Goal: Obtain resource: Obtain resource

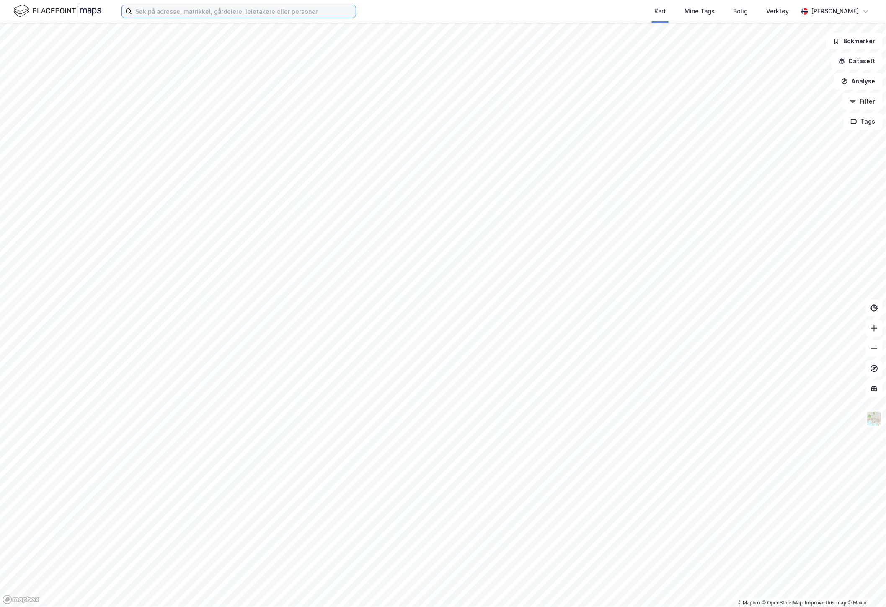
click at [227, 11] on input at bounding box center [244, 11] width 224 height 13
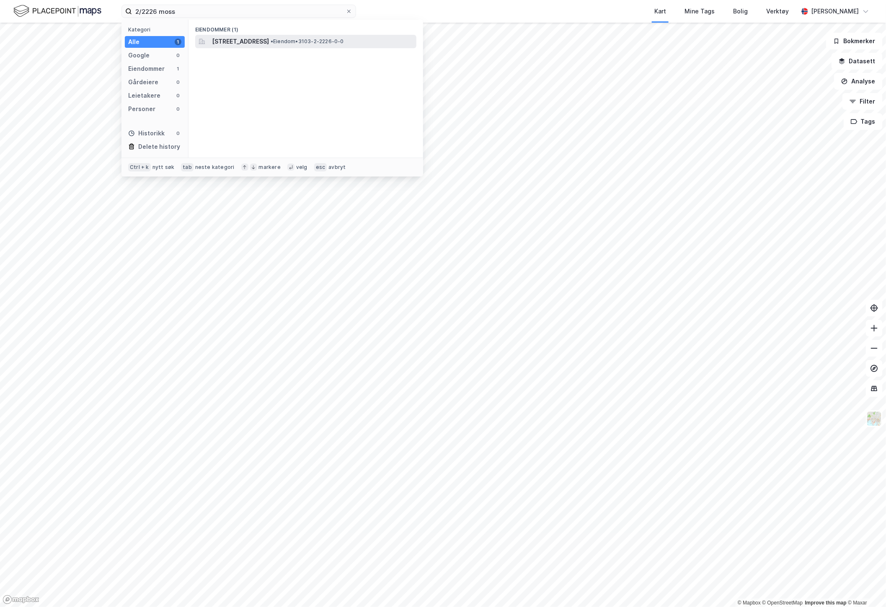
click at [269, 44] on span "[STREET_ADDRESS]" at bounding box center [240, 41] width 57 height 10
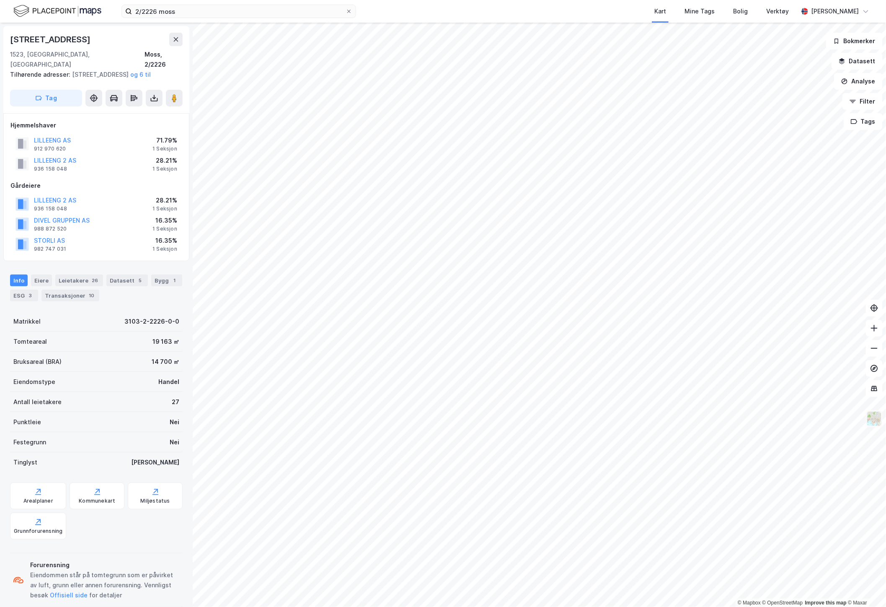
click at [880, 420] on img at bounding box center [874, 418] width 16 height 16
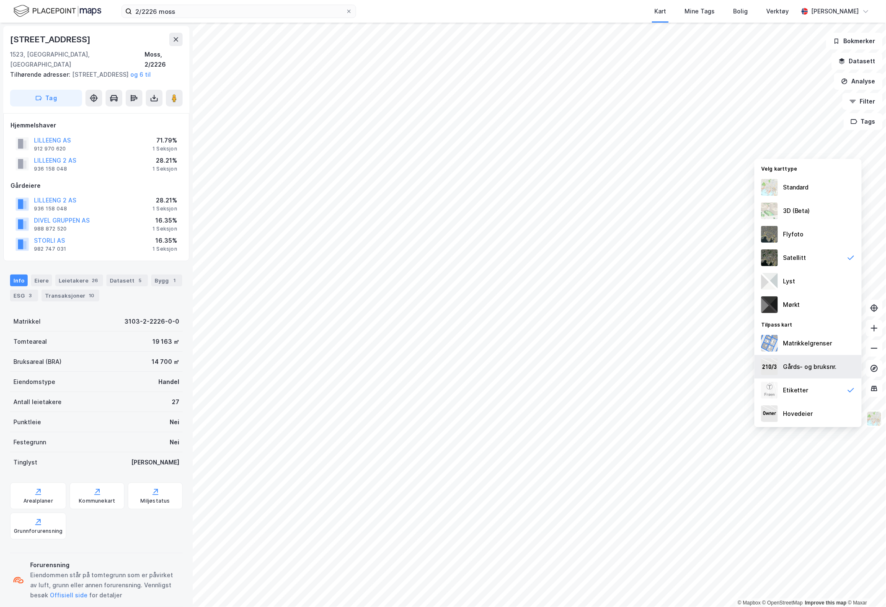
click at [824, 363] on div "Gårds- og bruksnr." at bounding box center [810, 366] width 54 height 10
click at [865, 59] on button "Datasett" at bounding box center [856, 61] width 51 height 17
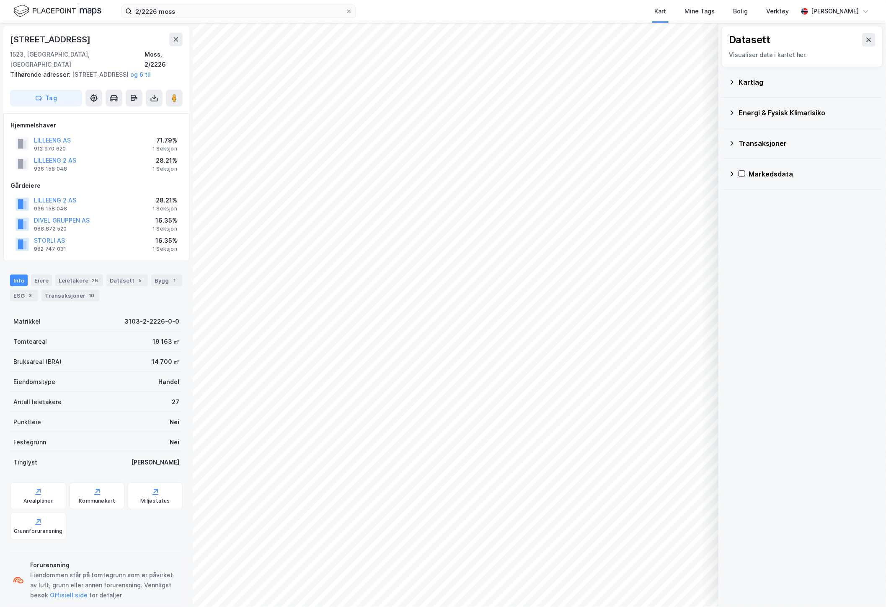
click at [729, 74] on div "Kartlag" at bounding box center [801, 82] width 147 height 20
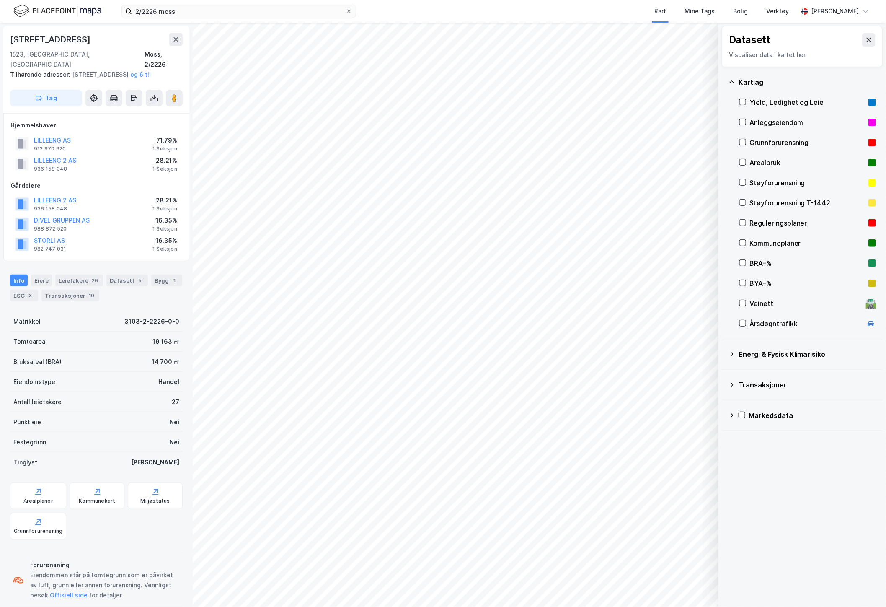
click at [742, 298] on div "Veinett 🛣️" at bounding box center [807, 303] width 137 height 20
click at [770, 486] on div "Datasett Visualiser data i kartet her. [GEOGRAPHIC_DATA], Ledighet og Leie Anle…" at bounding box center [802, 315] width 168 height 584
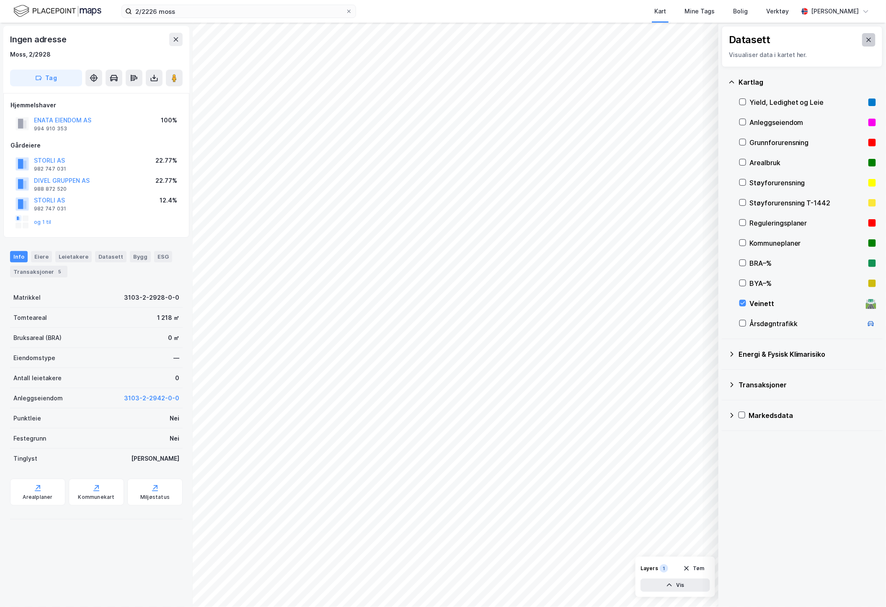
click at [865, 41] on icon at bounding box center [868, 39] width 7 height 7
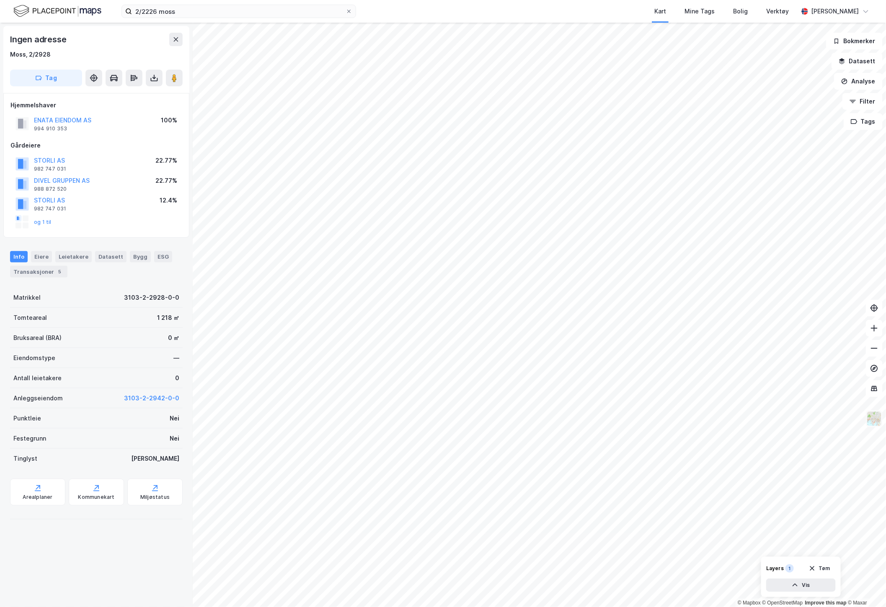
click at [870, 421] on img at bounding box center [874, 418] width 16 height 16
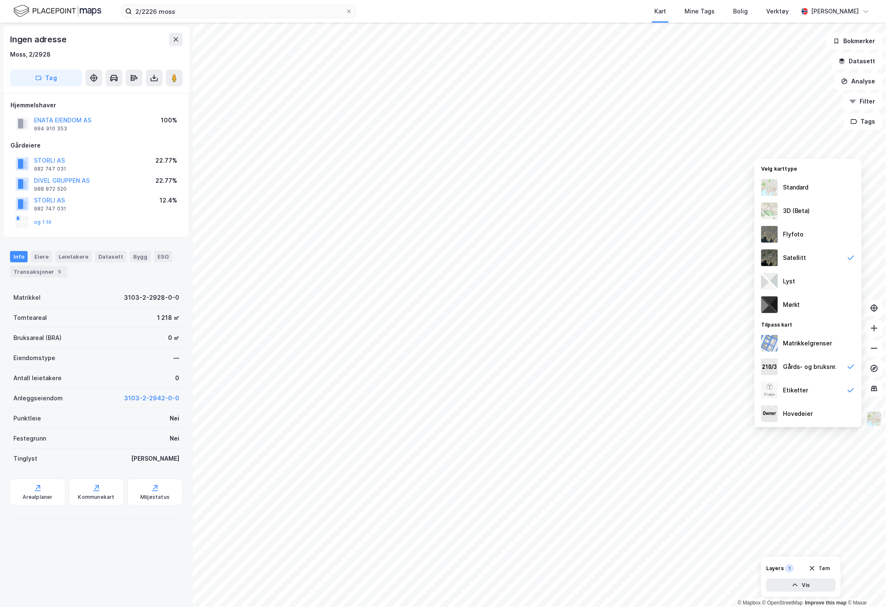
click at [870, 418] on img at bounding box center [874, 418] width 16 height 16
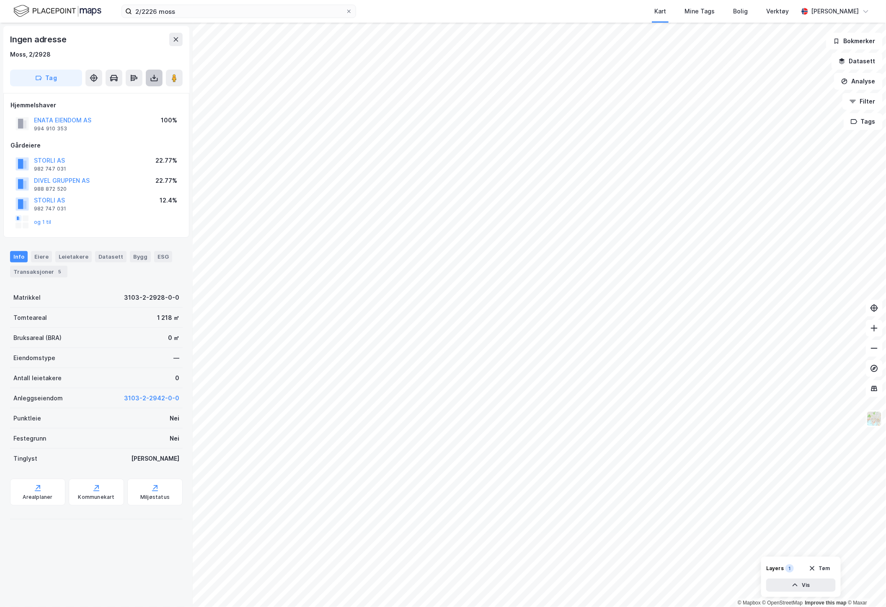
click at [147, 72] on button at bounding box center [154, 78] width 17 height 17
click at [137, 96] on div "Last ned grunnbok" at bounding box center [112, 94] width 49 height 7
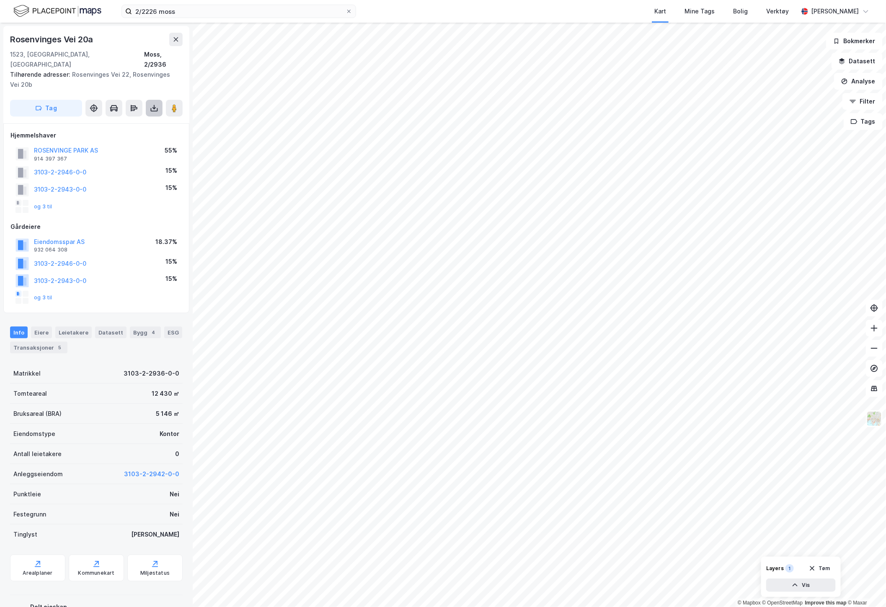
click at [157, 100] on button at bounding box center [154, 108] width 17 height 17
click at [120, 121] on div "Last ned grunnbok" at bounding box center [112, 124] width 49 height 7
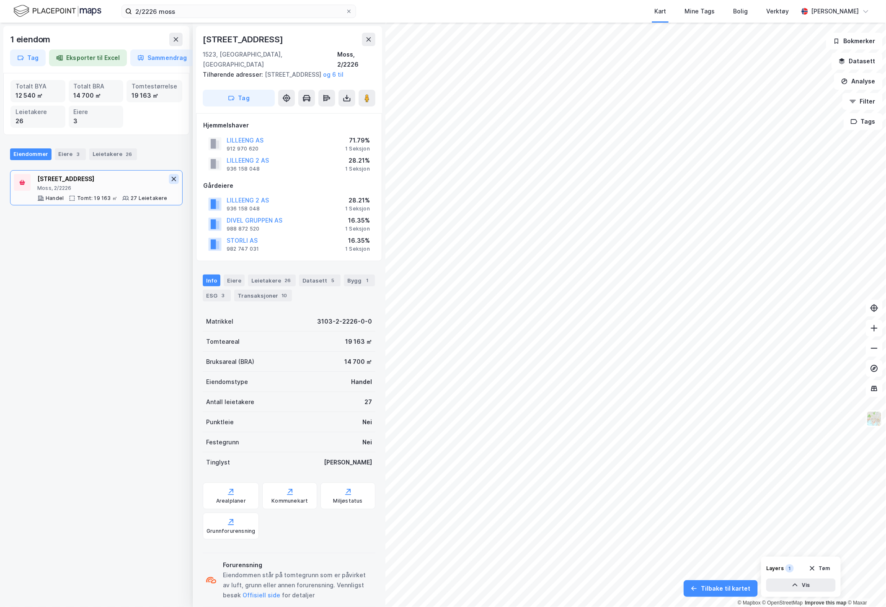
click at [170, 181] on icon at bounding box center [173, 179] width 7 height 7
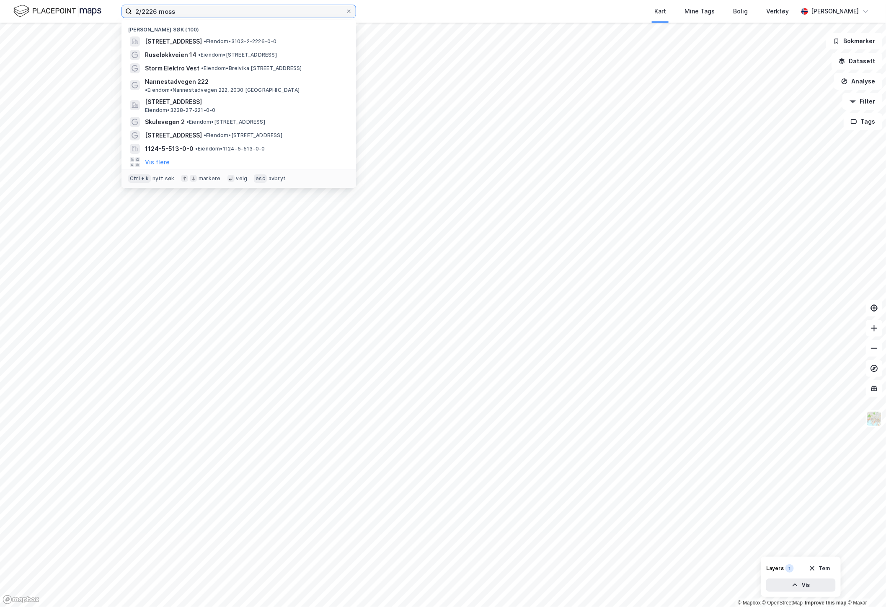
click at [154, 13] on input "2/2226 moss" at bounding box center [239, 11] width 214 height 13
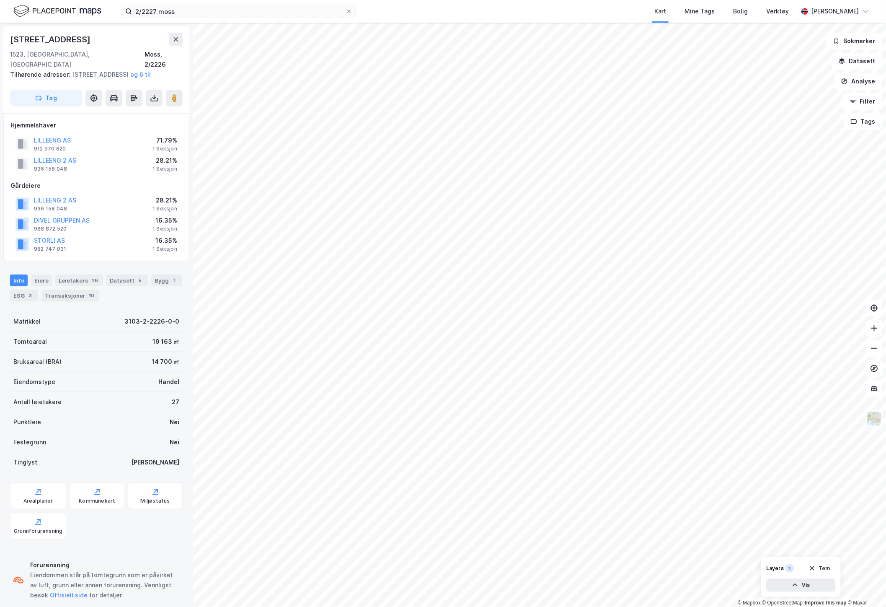
click at [112, 34] on div "[STREET_ADDRESS]" at bounding box center [96, 39] width 173 height 13
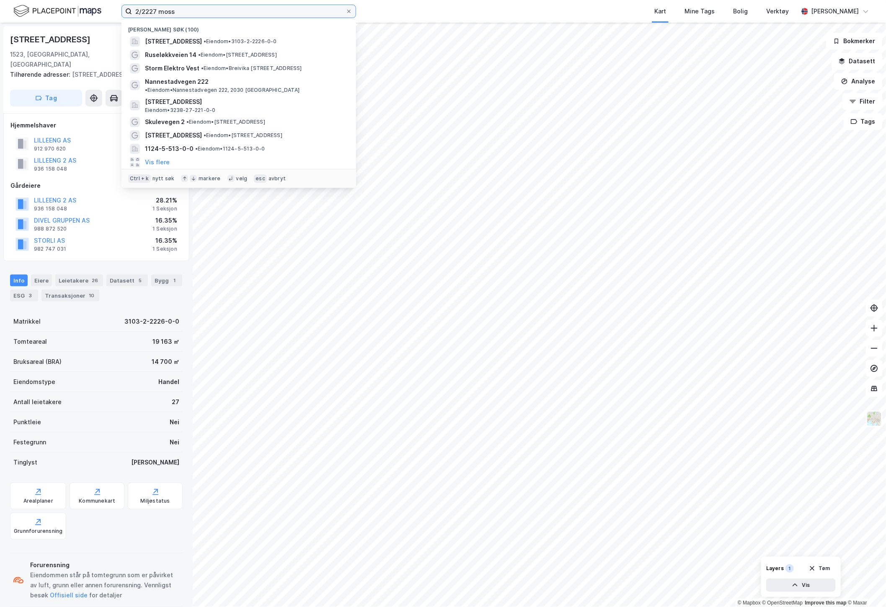
drag, startPoint x: 156, startPoint y: 11, endPoint x: 145, endPoint y: 13, distance: 10.5
click at [145, 13] on input "2/2227 moss" at bounding box center [239, 11] width 214 height 13
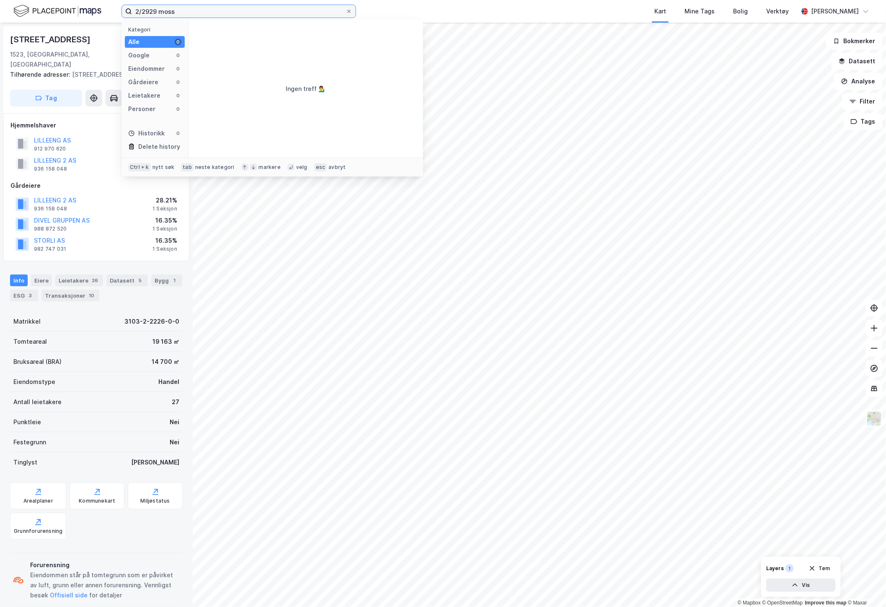
click at [190, 12] on input "2/2929 moss" at bounding box center [239, 11] width 214 height 13
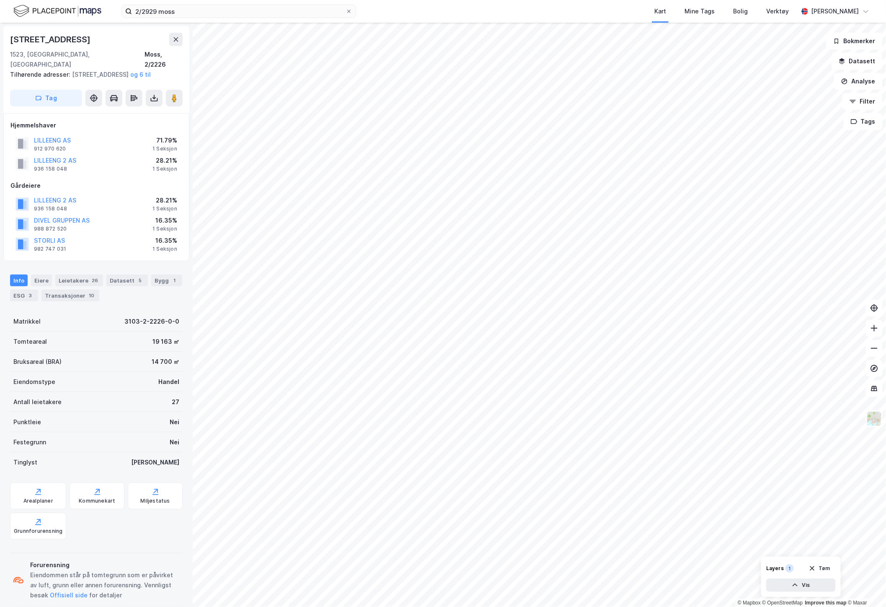
click at [413, 4] on div "Kart Mine Tags Bolig Verktøy" at bounding box center [597, 11] width 402 height 23
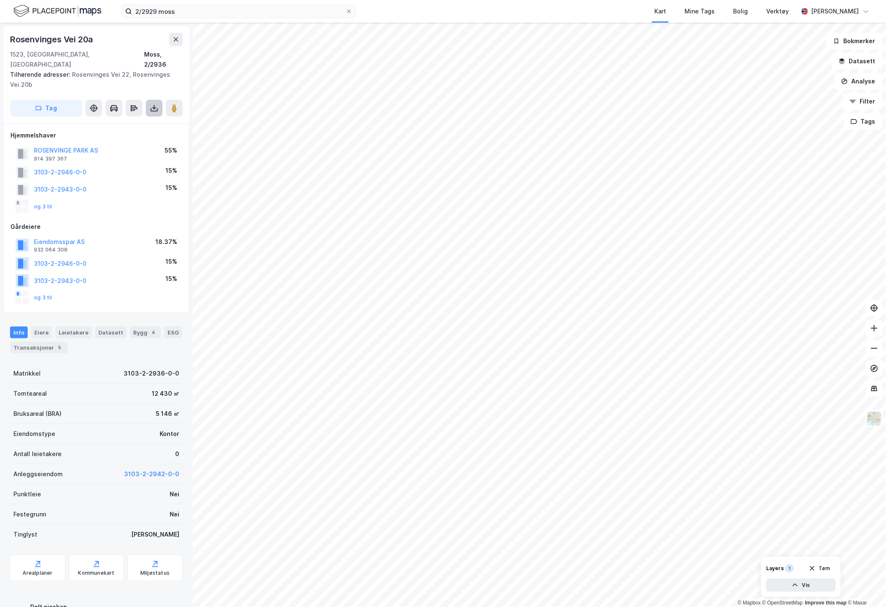
click at [155, 104] on icon at bounding box center [154, 108] width 8 height 8
click at [130, 121] on div "Last ned grunnbok" at bounding box center [112, 124] width 49 height 7
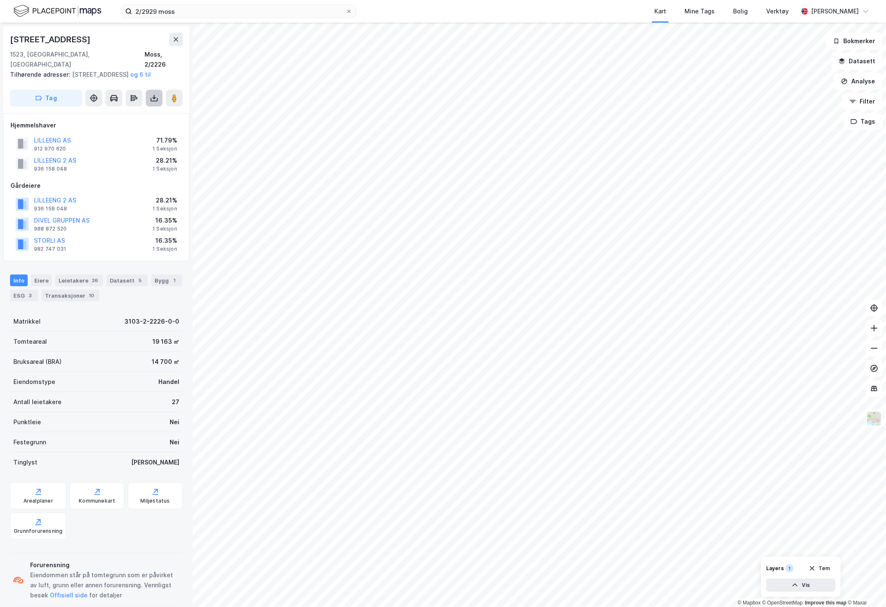
click at [149, 93] on button at bounding box center [154, 98] width 17 height 17
click at [116, 114] on div "Last ned grunnbok" at bounding box center [112, 114] width 49 height 7
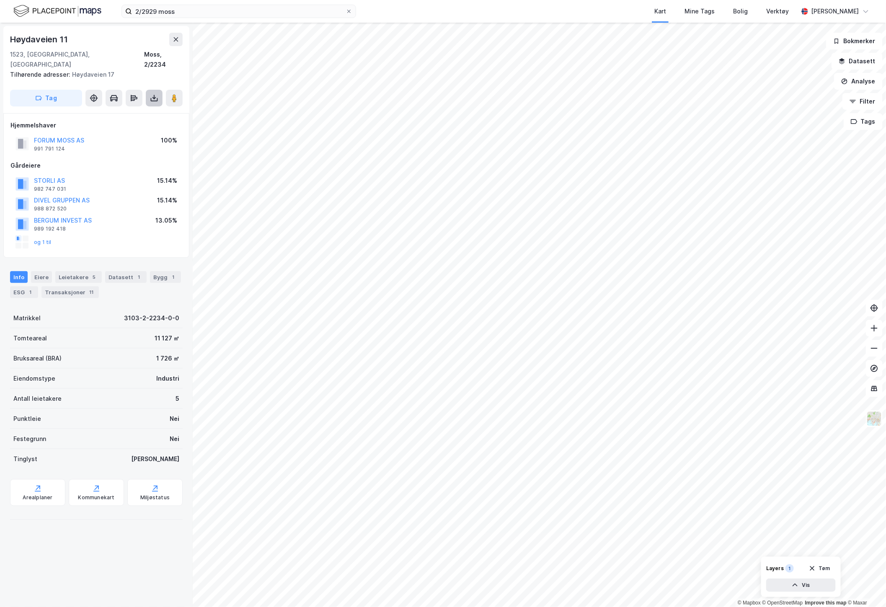
click at [156, 94] on icon at bounding box center [154, 98] width 8 height 8
click at [144, 108] on div "Last ned grunnbok" at bounding box center [117, 114] width 89 height 13
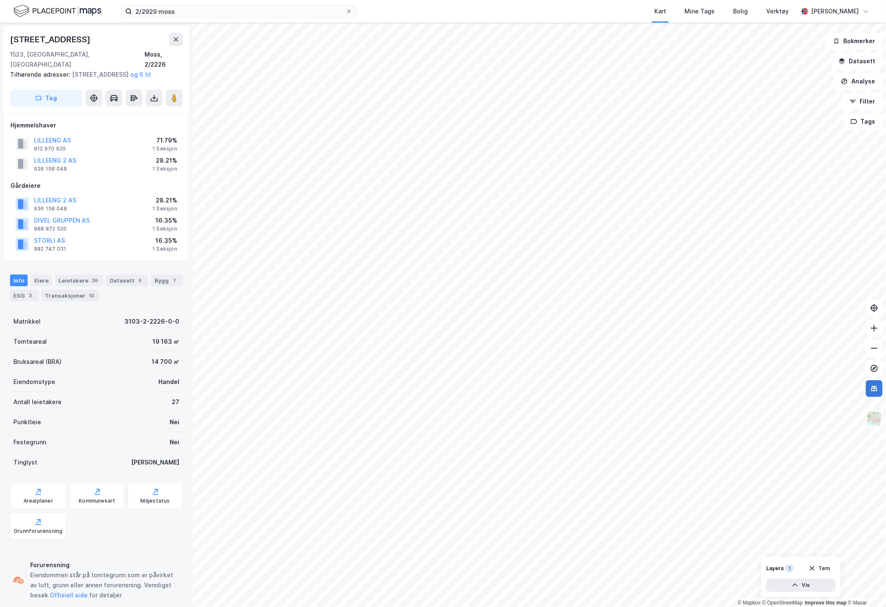
click at [873, 392] on icon at bounding box center [874, 388] width 8 height 8
click at [873, 370] on icon at bounding box center [874, 368] width 8 height 8
drag, startPoint x: 91, startPoint y: 36, endPoint x: -87, endPoint y: 20, distance: 179.2
click at [0, 20] on html "2/2929 moss Kart Mine Tags Bolig Verktøy [PERSON_NAME] © Mapbox © OpenStreetMap…" at bounding box center [443, 303] width 886 height 607
copy div "© Mapbox © OpenStreetMap Improve this map © Maxar [STREET_ADDRESS]"
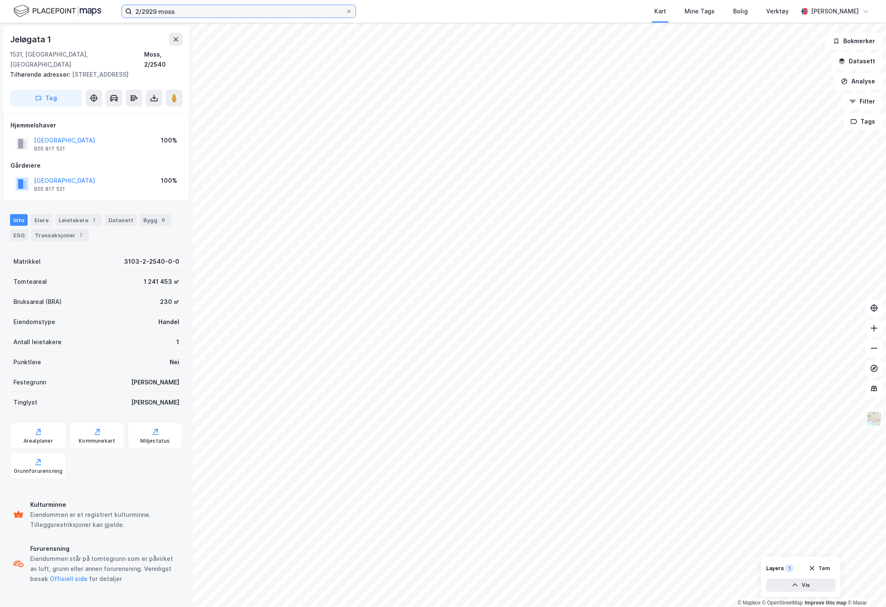
click at [153, 11] on input "2/2929 moss" at bounding box center [239, 11] width 214 height 13
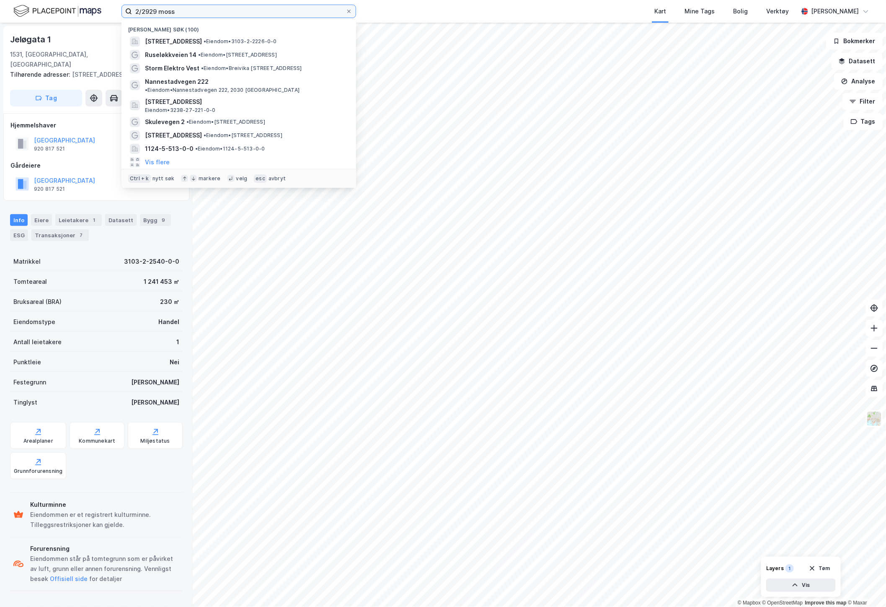
click at [153, 11] on input "2/2929 moss" at bounding box center [239, 11] width 214 height 13
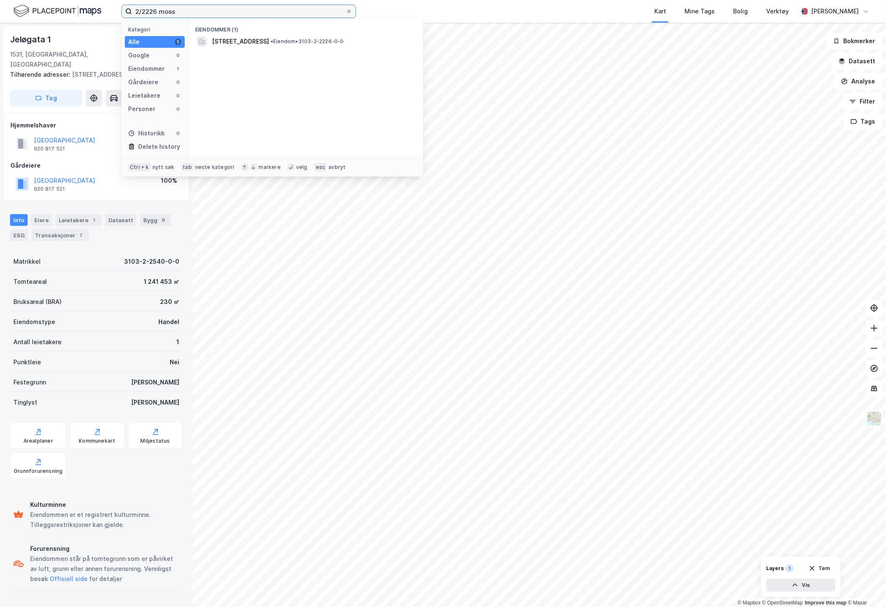
type input "2/2226 moss"
click at [232, 35] on div "[STREET_ADDRESS][PERSON_NAME] • Eiendom • 3103-2-2226-0-0" at bounding box center [305, 41] width 221 height 13
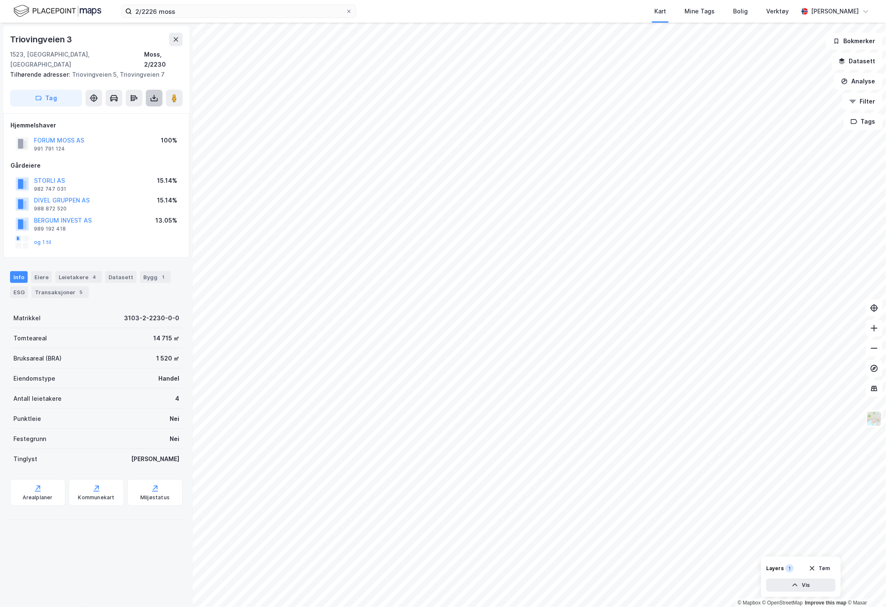
click at [150, 94] on icon at bounding box center [154, 98] width 8 height 8
click at [114, 111] on div "Last ned grunnbok" at bounding box center [112, 114] width 49 height 7
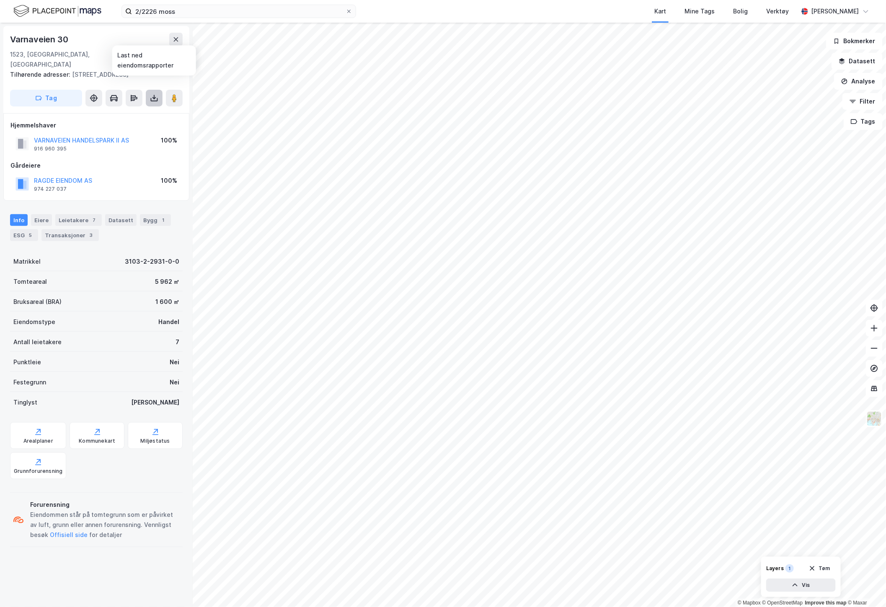
click at [153, 94] on icon at bounding box center [154, 98] width 8 height 8
click at [139, 108] on div "Last ned grunnbok" at bounding box center [117, 114] width 89 height 13
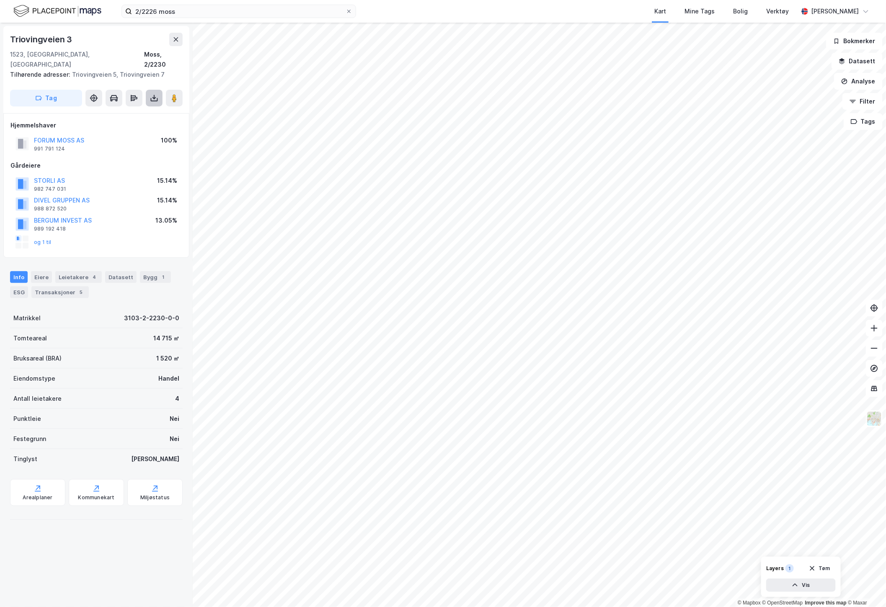
click at [155, 94] on icon at bounding box center [154, 98] width 8 height 8
click at [137, 111] on div "Last ned grunnbok" at bounding box center [112, 114] width 49 height 7
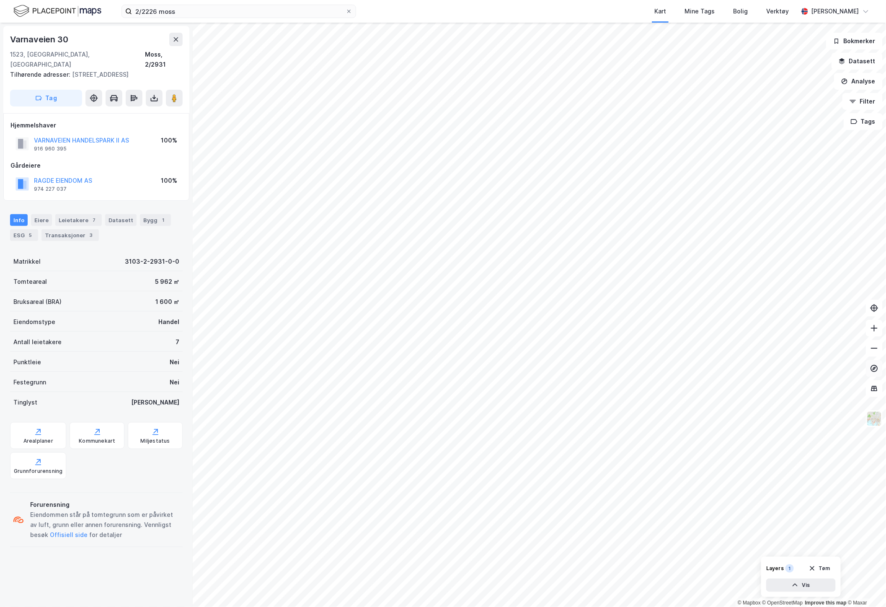
click at [880, 372] on button at bounding box center [874, 368] width 17 height 17
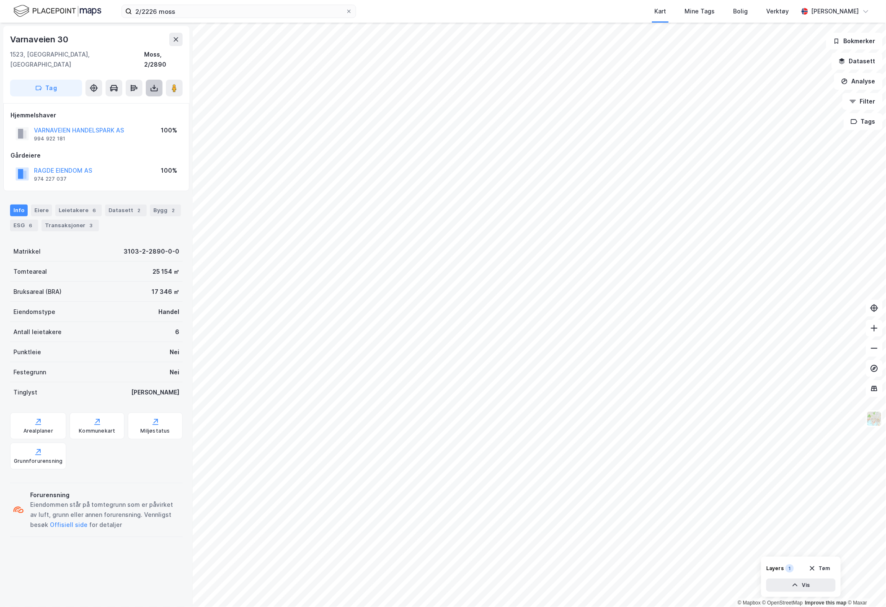
click at [156, 88] on icon at bounding box center [154, 89] width 7 height 3
click at [135, 101] on div "Last ned grunnbok" at bounding box center [112, 104] width 49 height 7
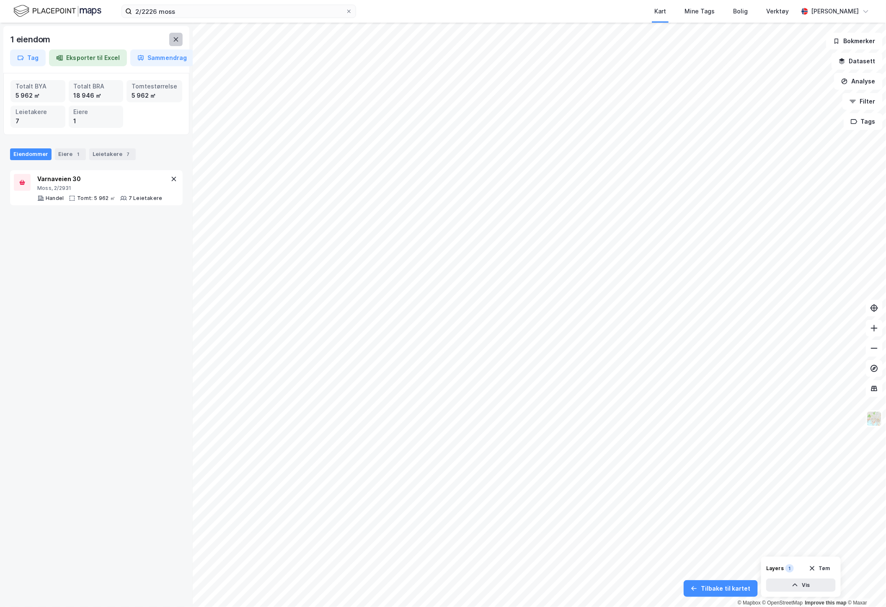
click at [177, 40] on icon at bounding box center [176, 39] width 5 height 4
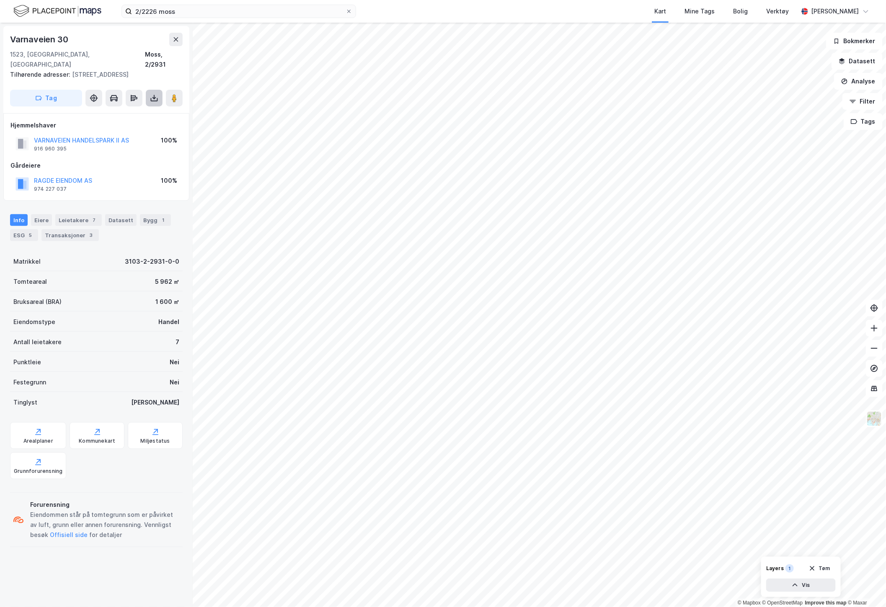
click at [152, 94] on icon at bounding box center [154, 98] width 8 height 8
click at [131, 111] on div "Last ned grunnbok" at bounding box center [112, 114] width 49 height 7
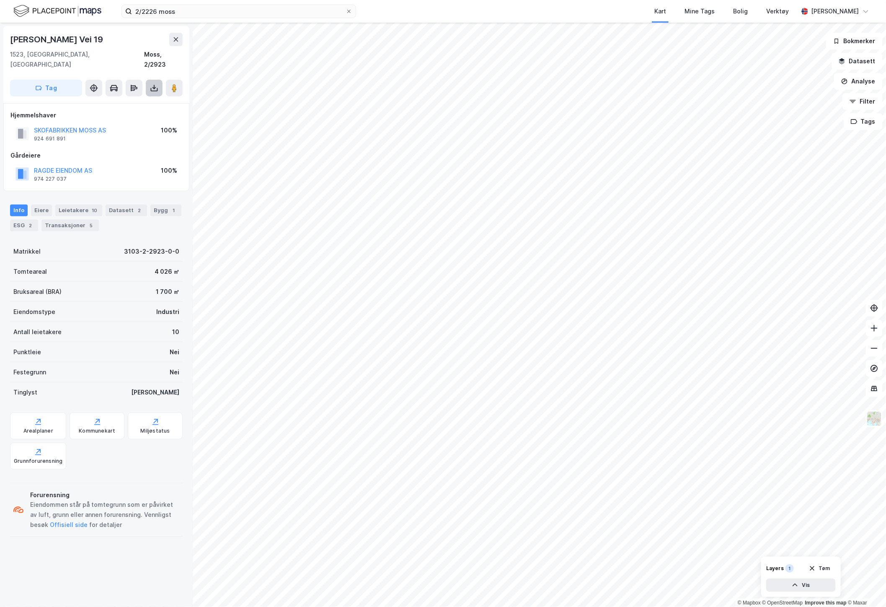
click at [155, 84] on icon at bounding box center [154, 88] width 8 height 8
click at [107, 101] on div "Last ned grunnbok" at bounding box center [112, 104] width 49 height 7
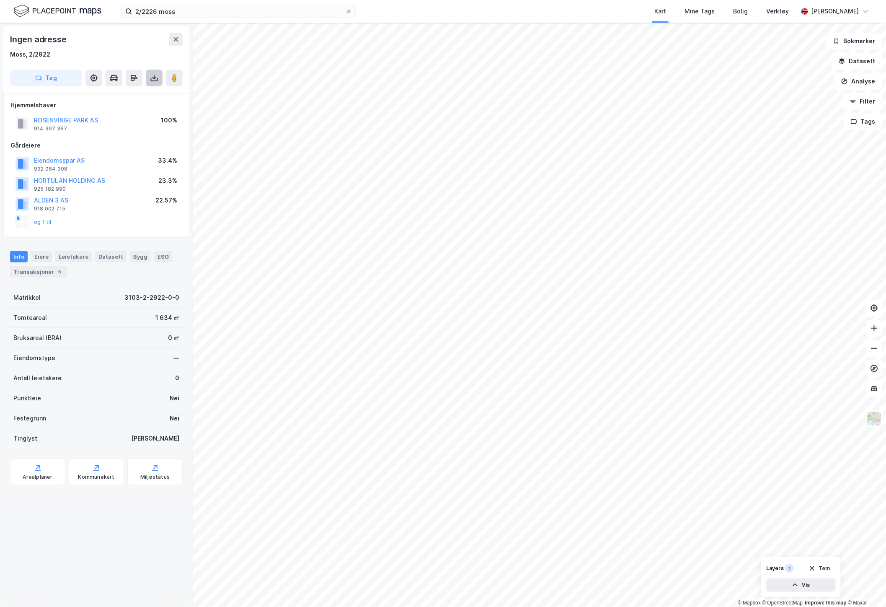
click at [153, 85] on button at bounding box center [154, 78] width 17 height 17
click at [126, 98] on div "Last ned grunnbok" at bounding box center [112, 94] width 49 height 7
click at [155, 81] on icon at bounding box center [154, 79] width 7 height 3
click at [119, 95] on div "Last ned grunnbok" at bounding box center [112, 94] width 49 height 7
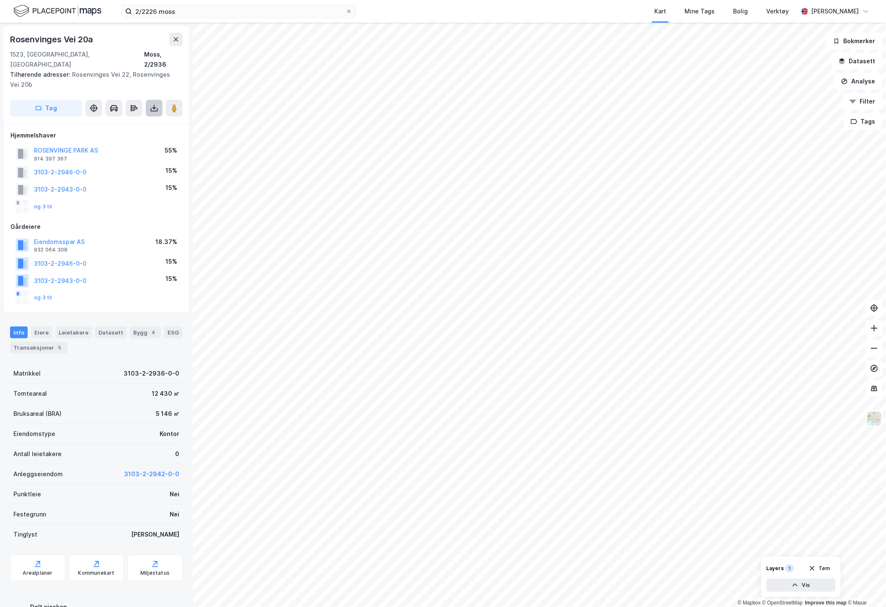
click at [154, 104] on icon at bounding box center [154, 108] width 8 height 8
click at [126, 121] on div "Last ned grunnbok" at bounding box center [112, 124] width 49 height 7
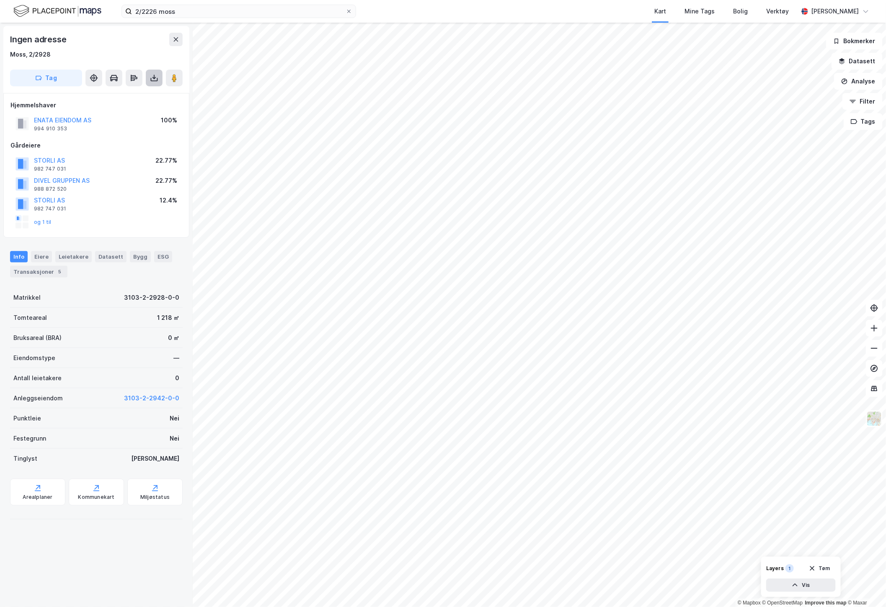
click at [148, 83] on button at bounding box center [154, 78] width 17 height 17
click at [137, 95] on div "Last ned grunnbok" at bounding box center [112, 94] width 49 height 7
